Goal: Task Accomplishment & Management: Use online tool/utility

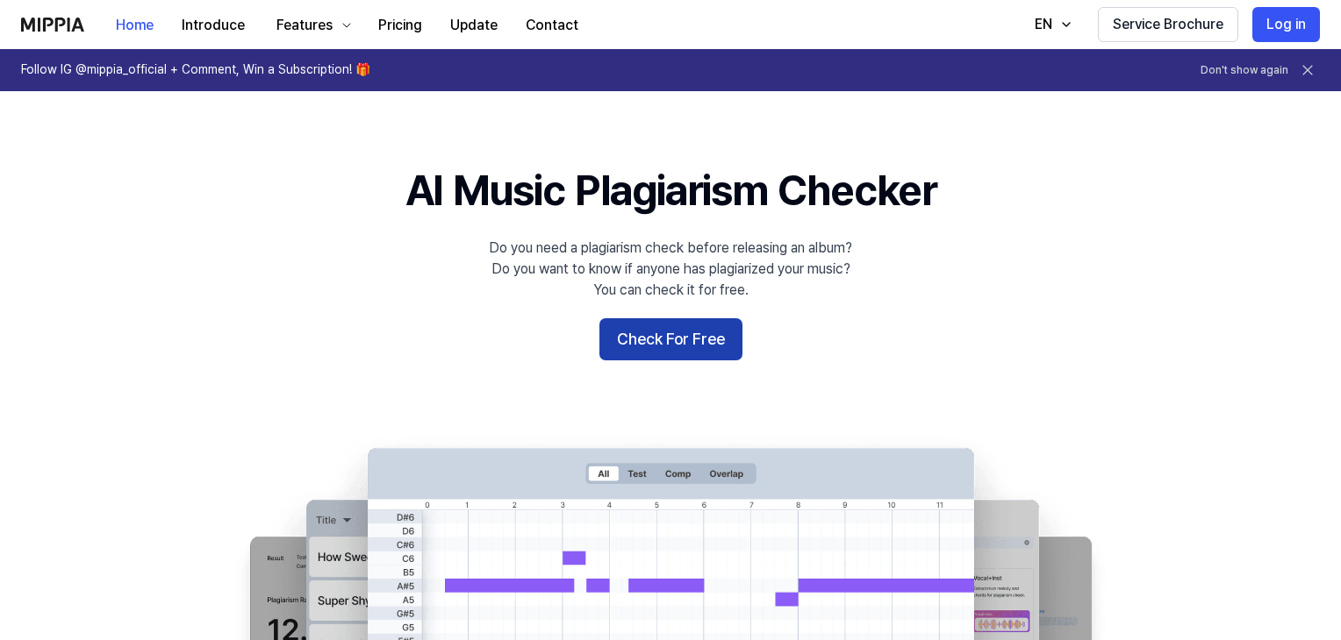
click at [690, 334] on button "Check For Free" at bounding box center [670, 339] width 143 height 42
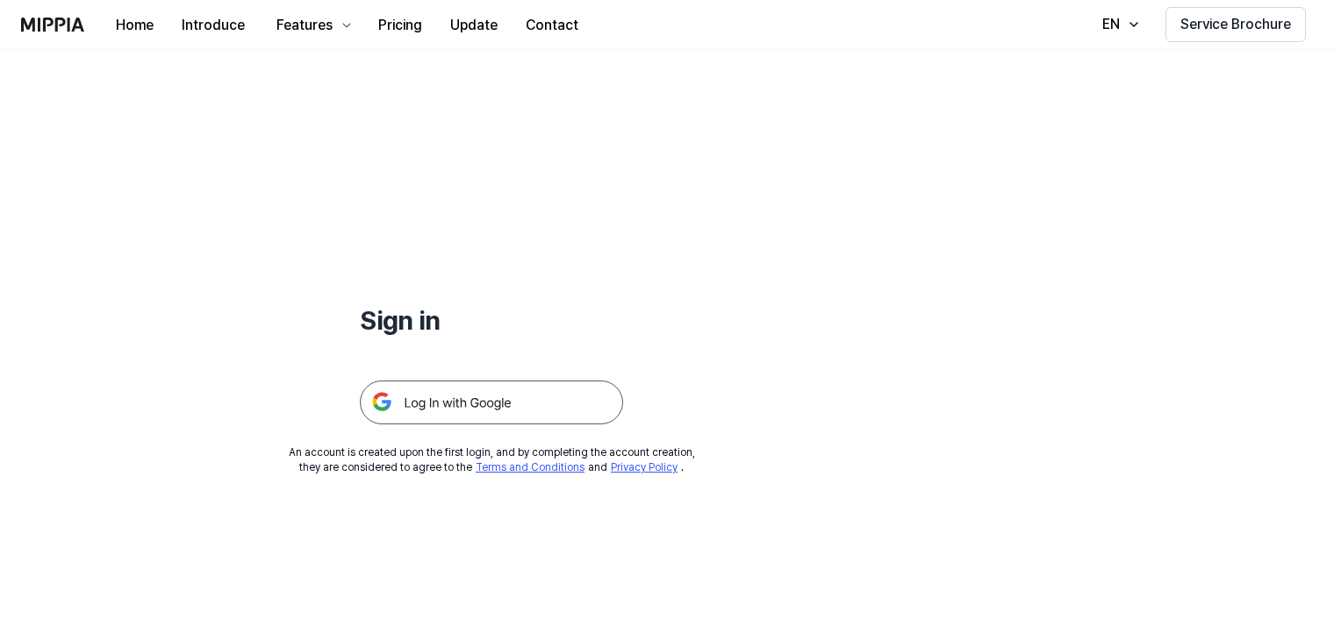
click at [504, 408] on img at bounding box center [491, 403] width 263 height 44
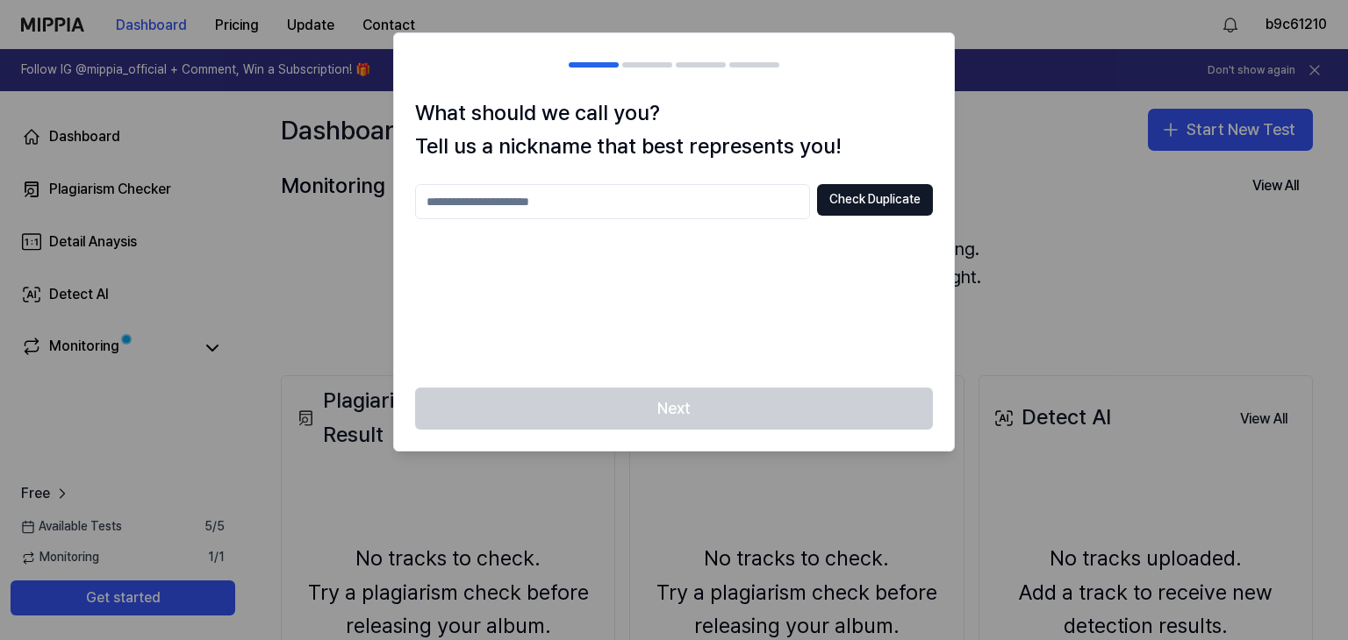
click at [445, 207] on input "text" at bounding box center [612, 201] width 395 height 35
type input "***"
click at [861, 192] on button "Check Duplicate" at bounding box center [875, 200] width 116 height 32
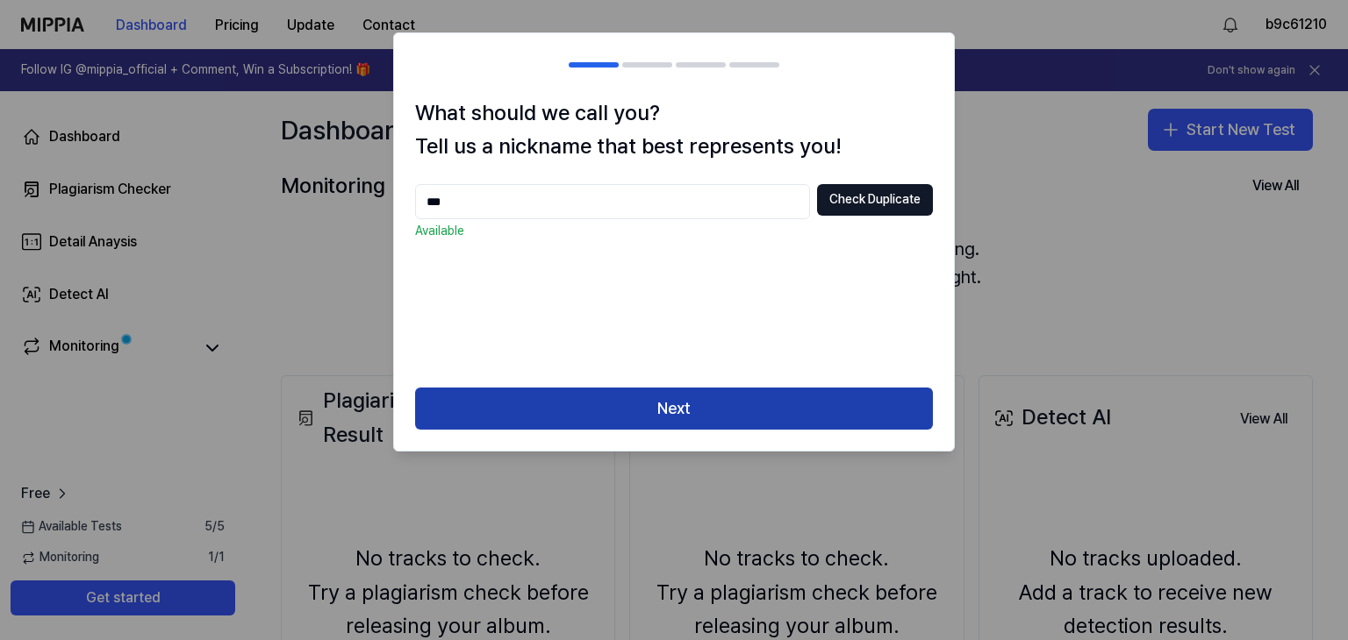
click at [675, 418] on button "Next" at bounding box center [674, 409] width 518 height 42
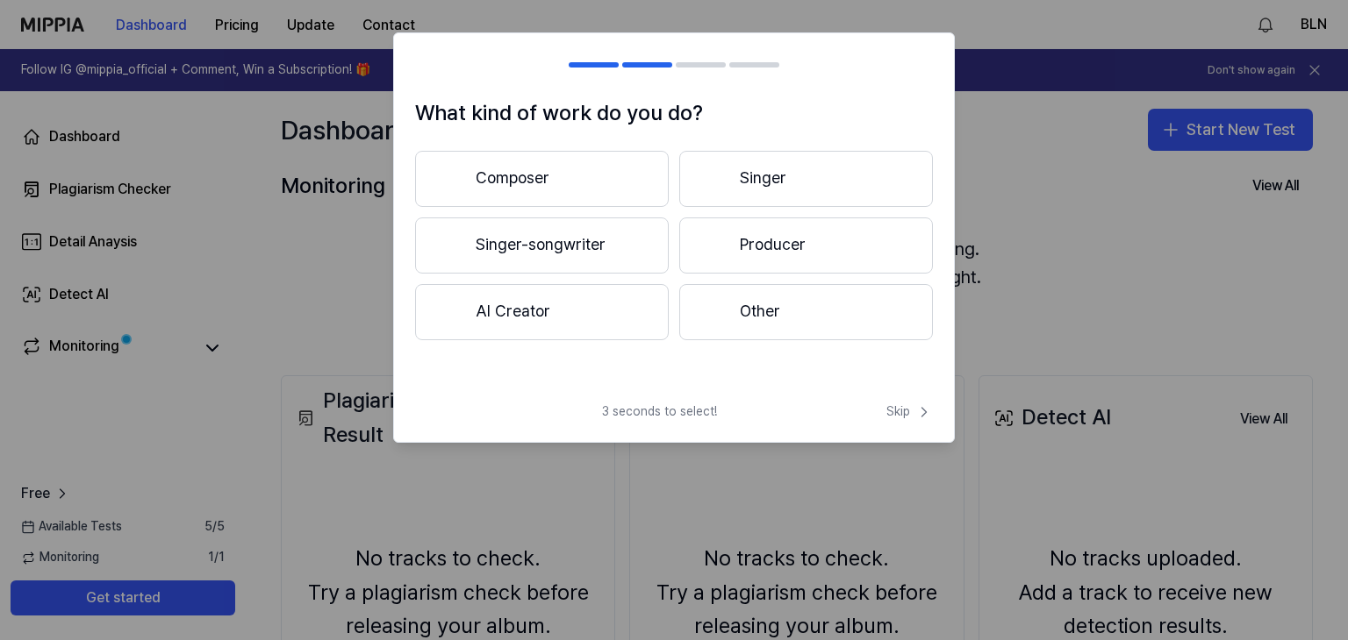
click at [586, 317] on button "AI Creator" at bounding box center [542, 312] width 254 height 56
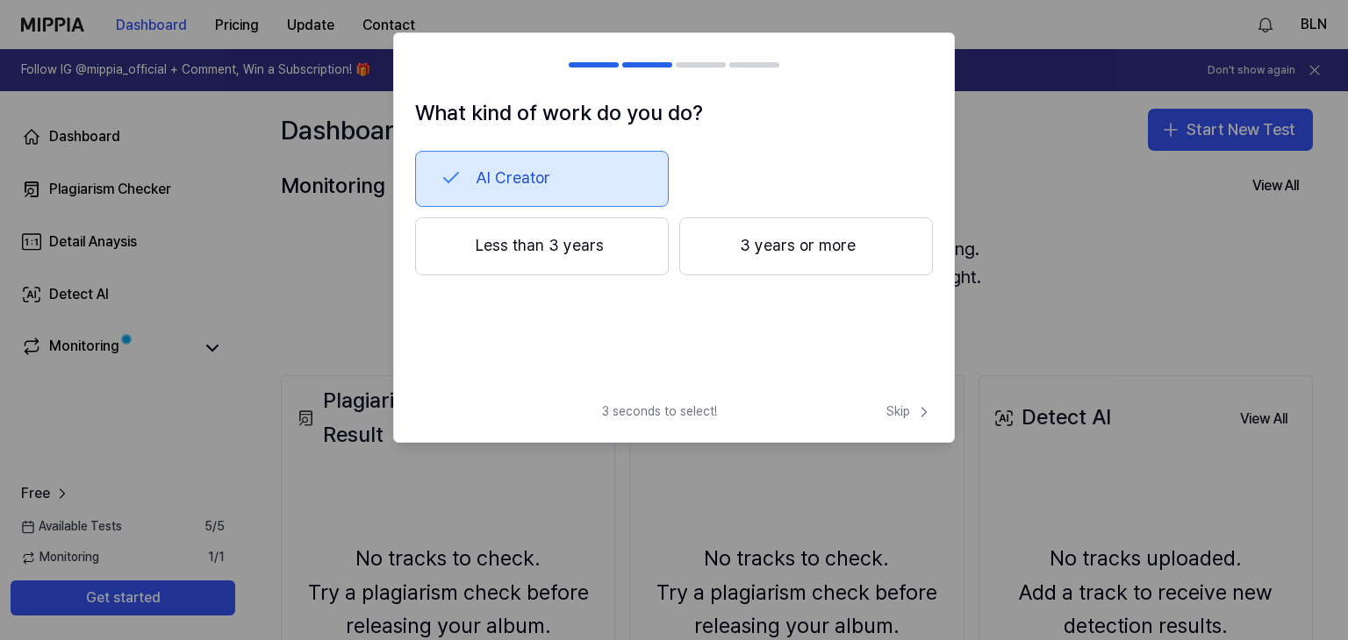
click at [589, 260] on button "Less than 3 years" at bounding box center [542, 247] width 254 height 58
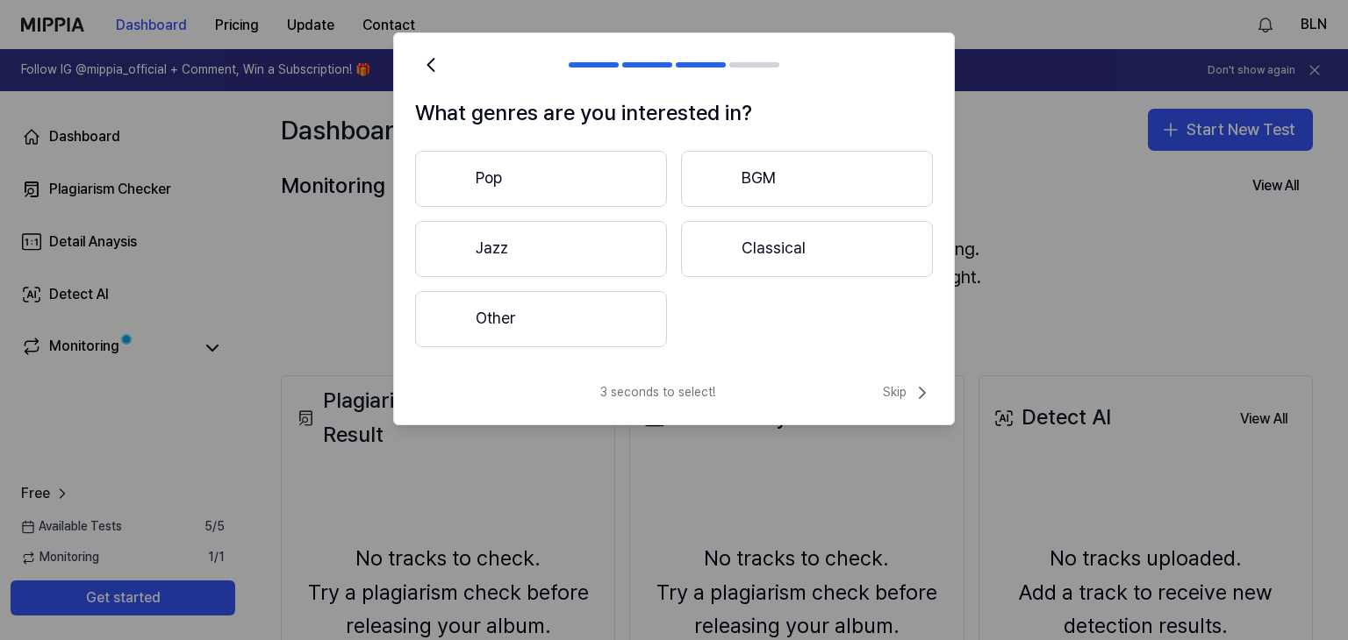
click at [567, 177] on button "Pop" at bounding box center [541, 179] width 252 height 56
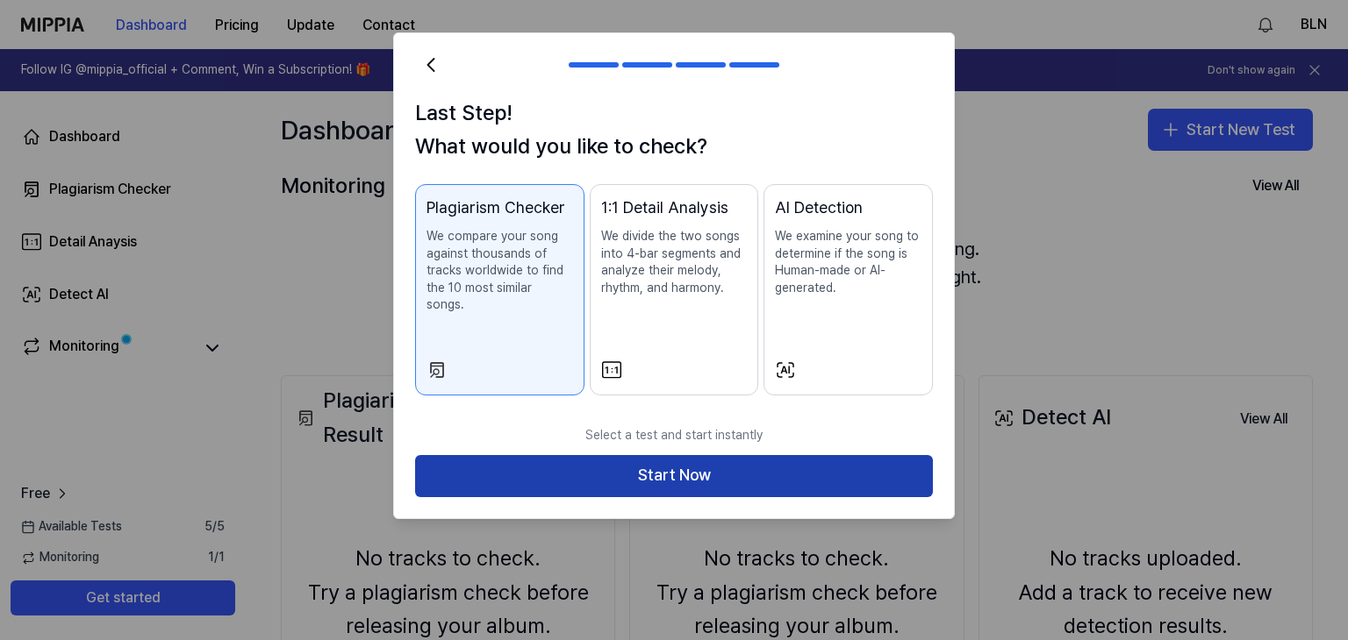
click at [662, 461] on button "Start Now" at bounding box center [674, 476] width 518 height 42
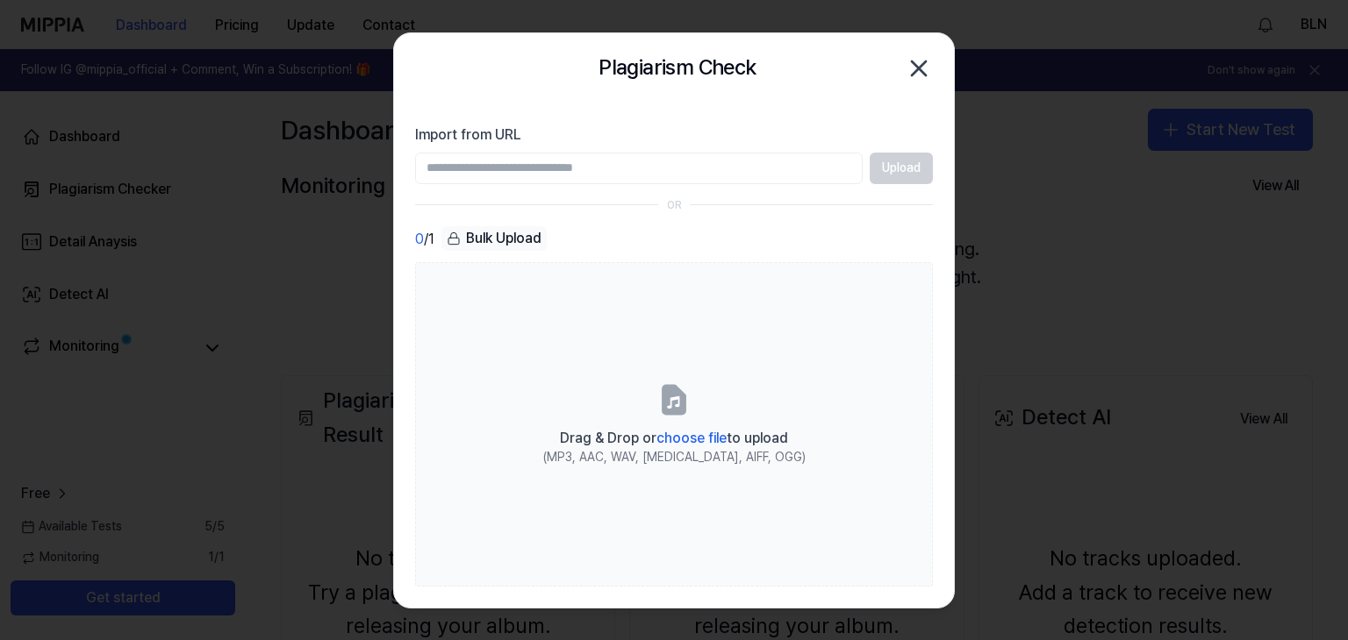
click at [565, 164] on input "Import from URL" at bounding box center [638, 169] width 447 height 32
click at [492, 241] on div "Bulk Upload" at bounding box center [493, 238] width 105 height 25
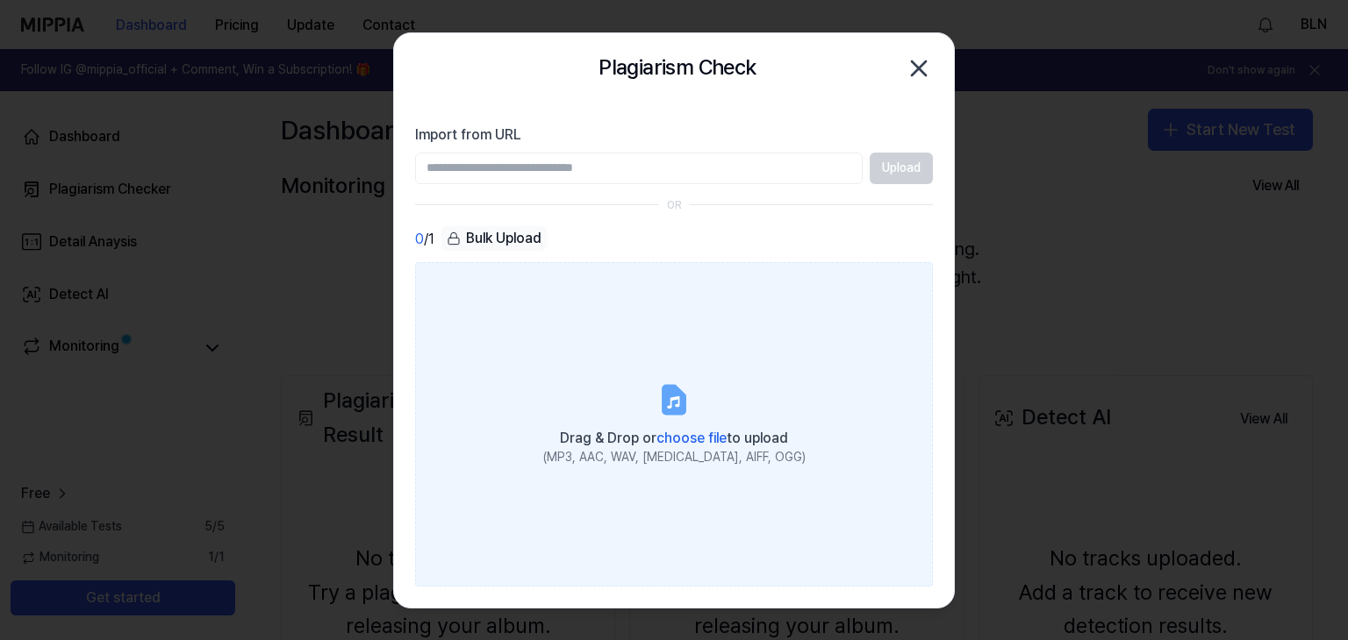
click at [693, 436] on span "choose file" at bounding box center [691, 438] width 70 height 17
click at [0, 0] on input "Drag & Drop or choose file to upload (MP3, AAC, WAV, FLAC, AIFF, OGG)" at bounding box center [0, 0] width 0 height 0
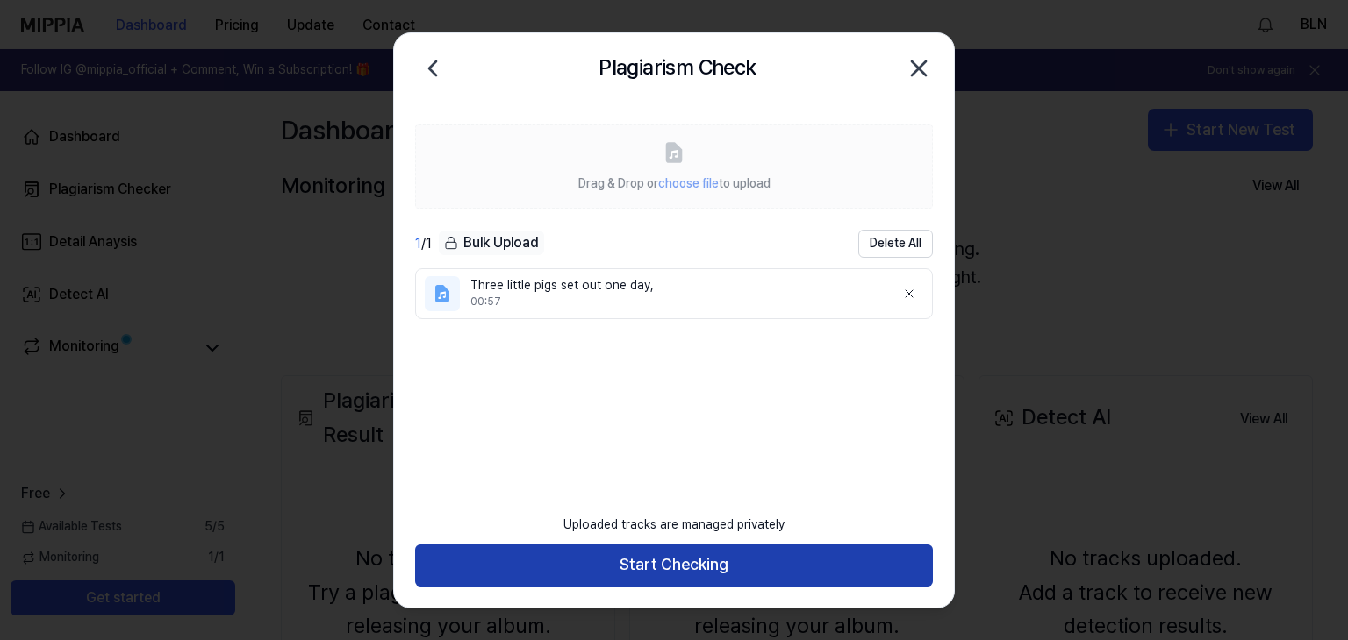
click at [676, 559] on button "Start Checking" at bounding box center [674, 566] width 518 height 42
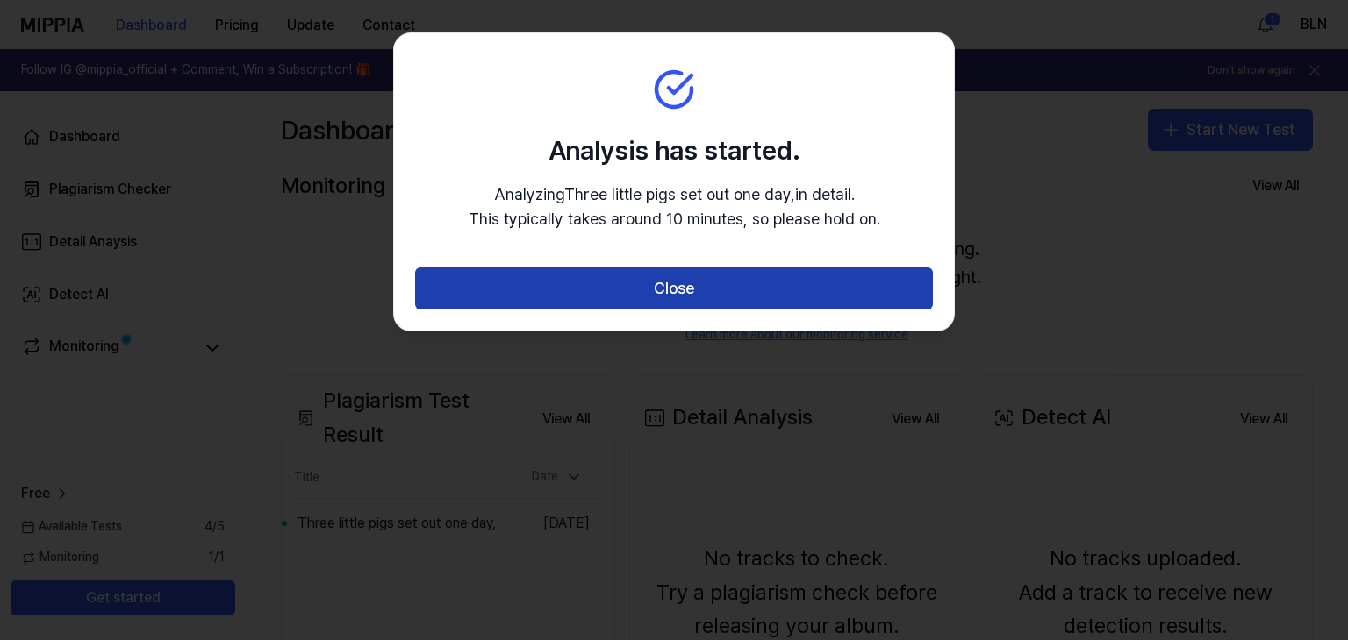
click at [572, 292] on button "Close" at bounding box center [674, 289] width 518 height 42
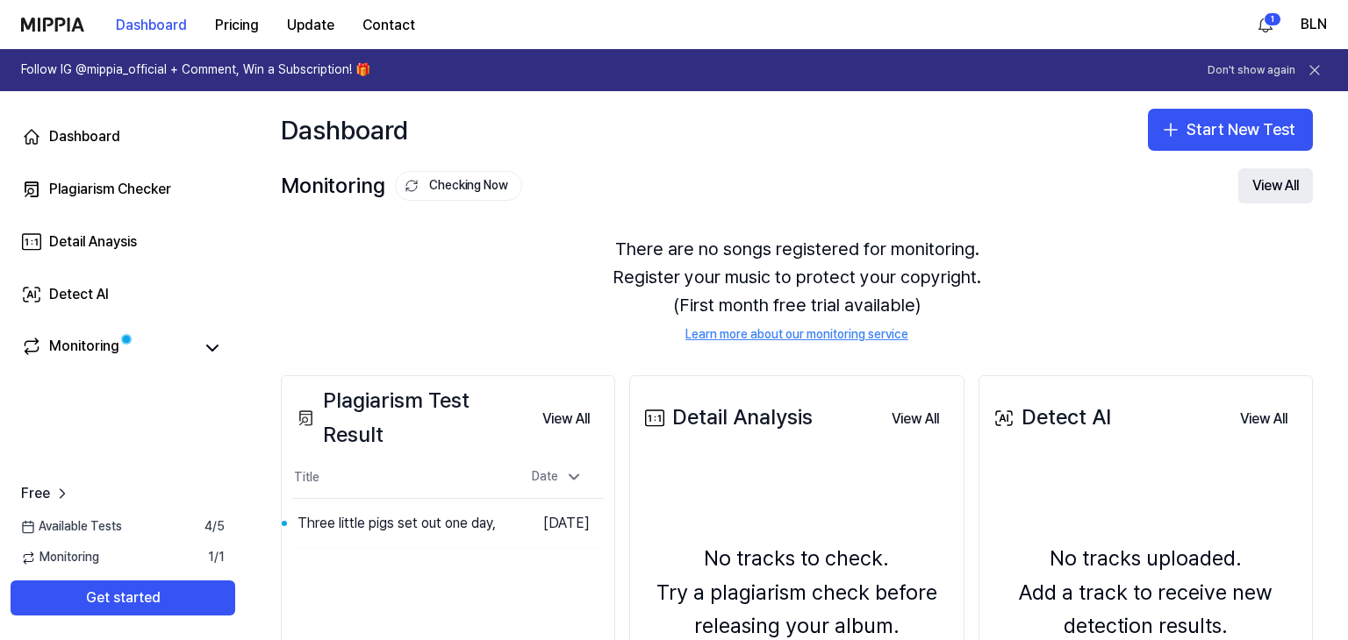
click at [1264, 182] on button "View All" at bounding box center [1275, 185] width 75 height 35
